Goal: Navigation & Orientation: Understand site structure

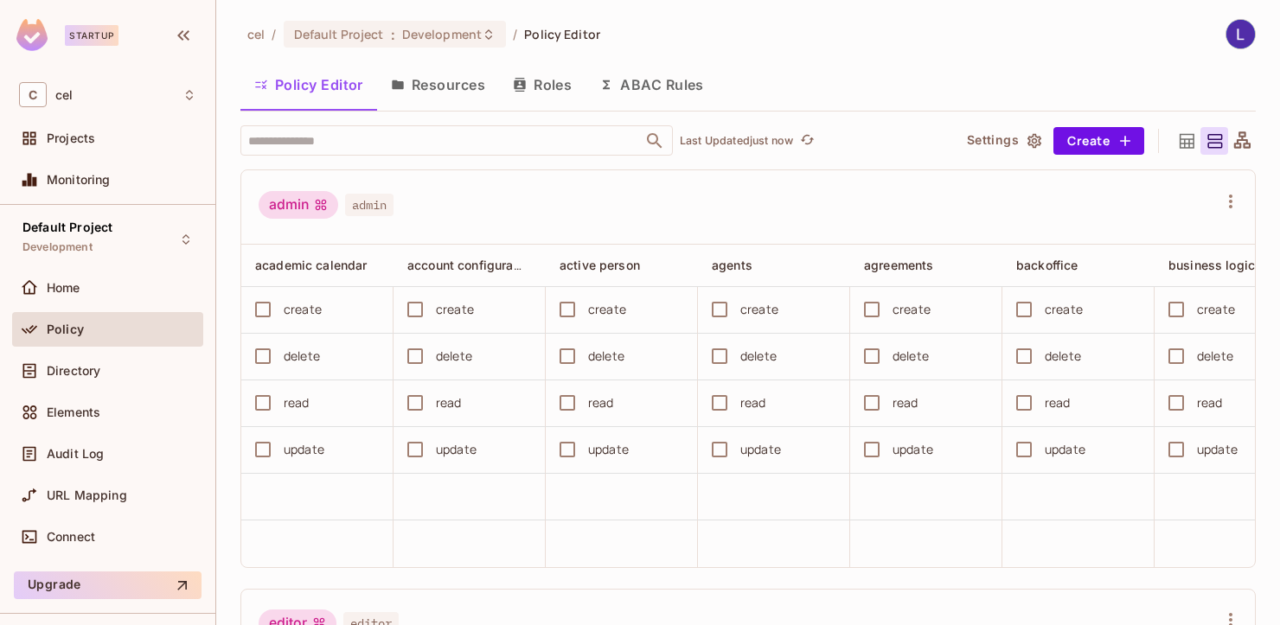
click at [556, 86] on button "Roles" at bounding box center [542, 84] width 86 height 43
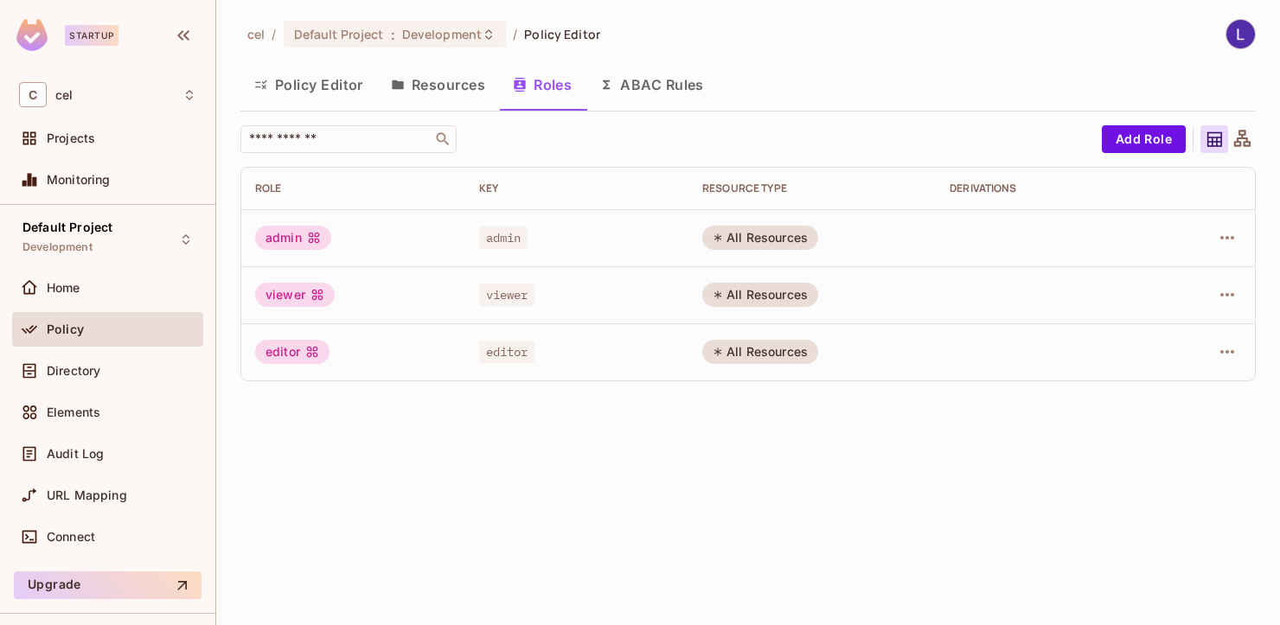
click at [642, 81] on button "ABAC Rules" at bounding box center [652, 84] width 132 height 43
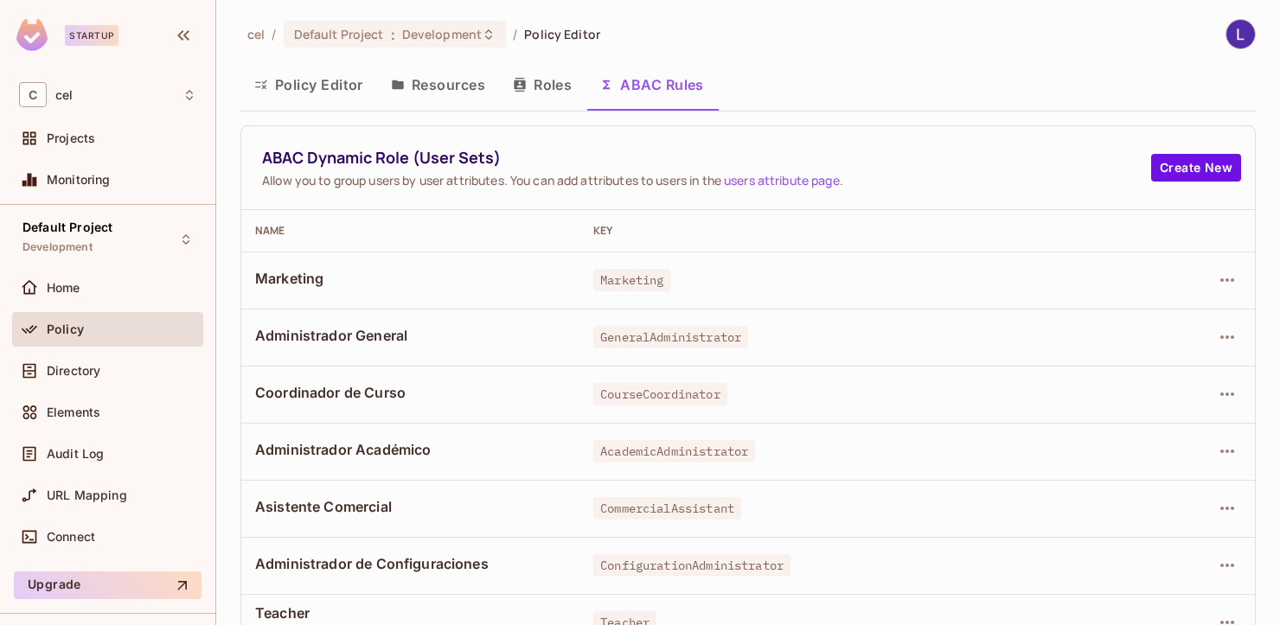
click at [304, 91] on button "Policy Editor" at bounding box center [308, 84] width 137 height 43
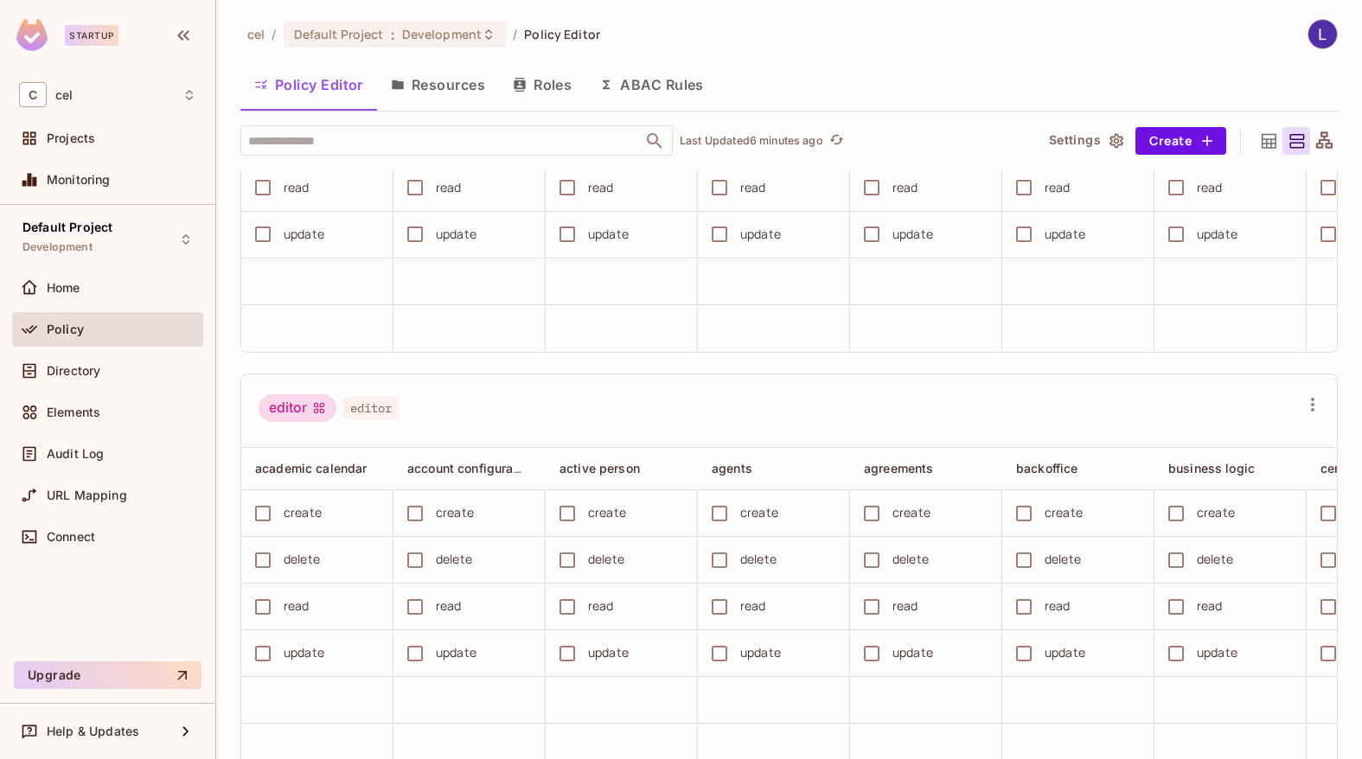
scroll to position [415, 0]
